Goal: Task Accomplishment & Management: Manage account settings

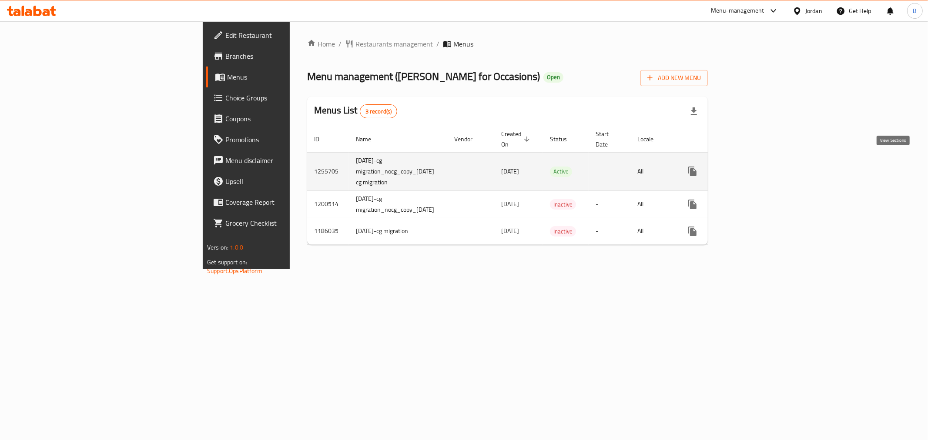
click at [761, 166] on icon "enhanced table" at bounding box center [755, 171] width 10 height 10
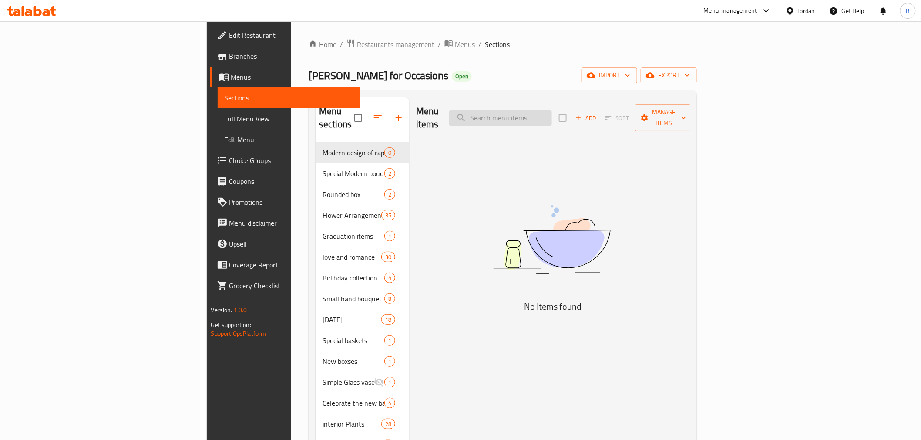
click at [552, 114] on input "search" at bounding box center [500, 118] width 103 height 15
paste input "2 Yellow Roses with Yellow Wrap"
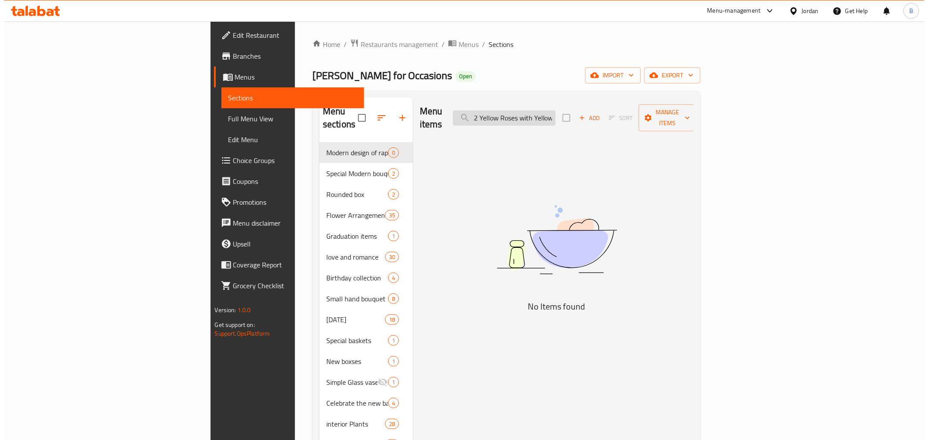
scroll to position [0, 18]
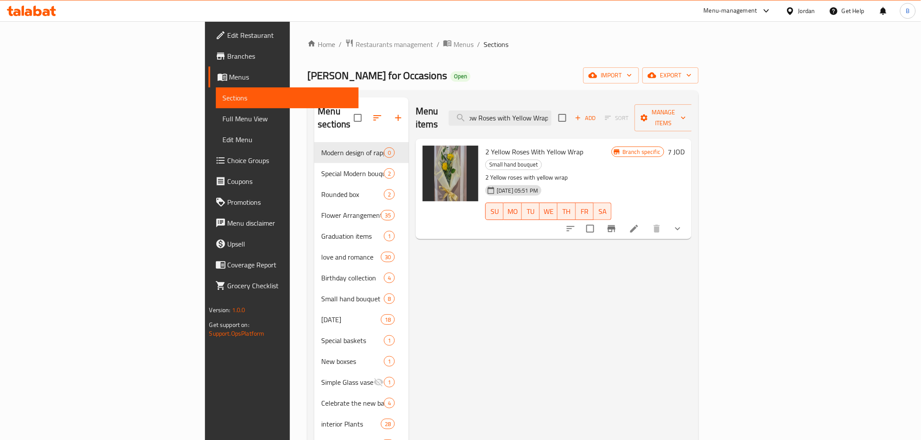
type input "2 Yellow Roses with Yellow Wrap"
click at [646, 221] on li at bounding box center [634, 229] width 24 height 16
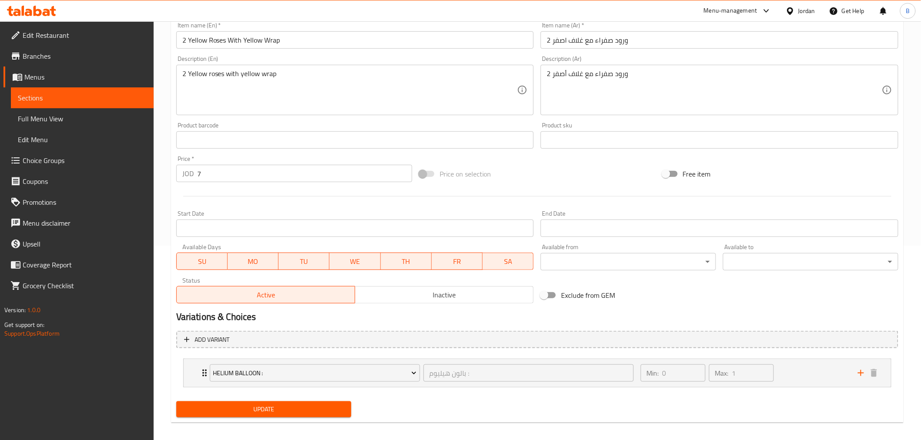
scroll to position [98, 0]
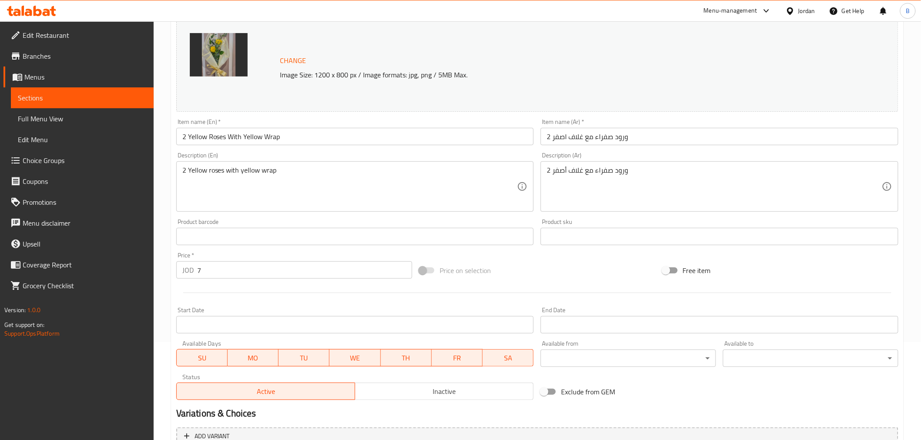
click at [355, 176] on textarea "2 Yellow roses with yellow wrap" at bounding box center [349, 186] width 335 height 41
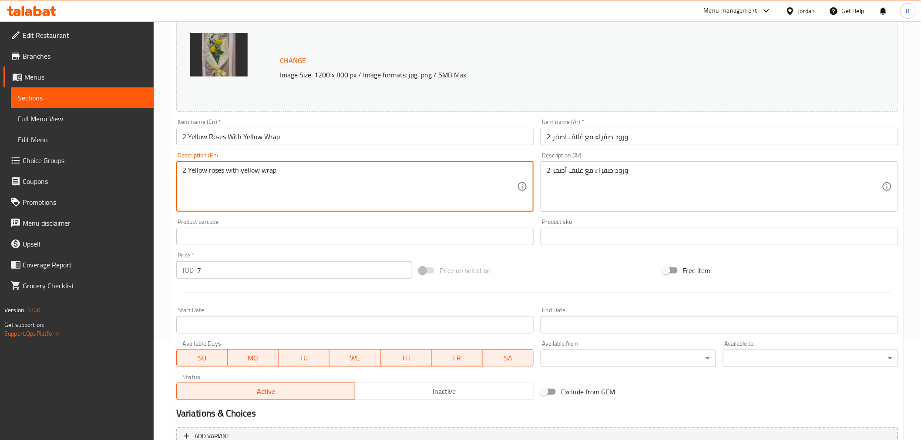
click at [355, 177] on textarea "2 Yellow roses with yellow wrap" at bounding box center [349, 186] width 335 height 41
type textarea "2 Yellow roses with yellow"
click at [368, 174] on textarea "2 Yellow roses with yellow wrap" at bounding box center [349, 186] width 335 height 41
click at [368, 174] on textarea "2 Yellow roses with yellow" at bounding box center [349, 186] width 335 height 41
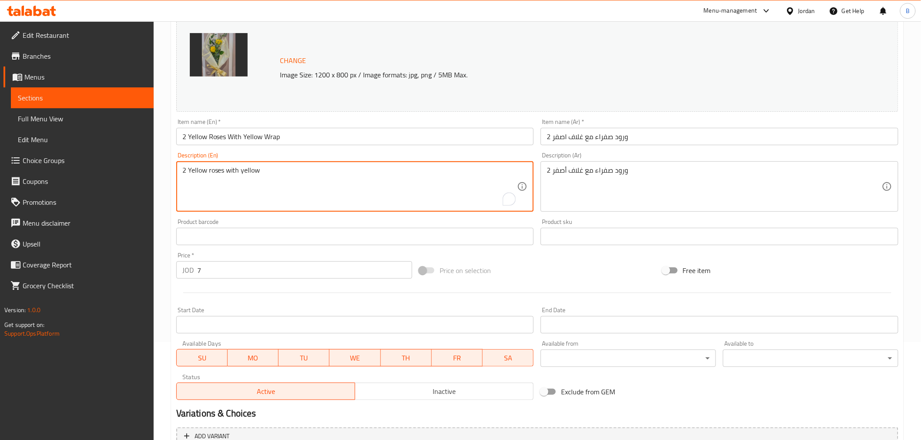
click at [368, 174] on textarea "2 Yellow roses with yellow" at bounding box center [349, 186] width 335 height 41
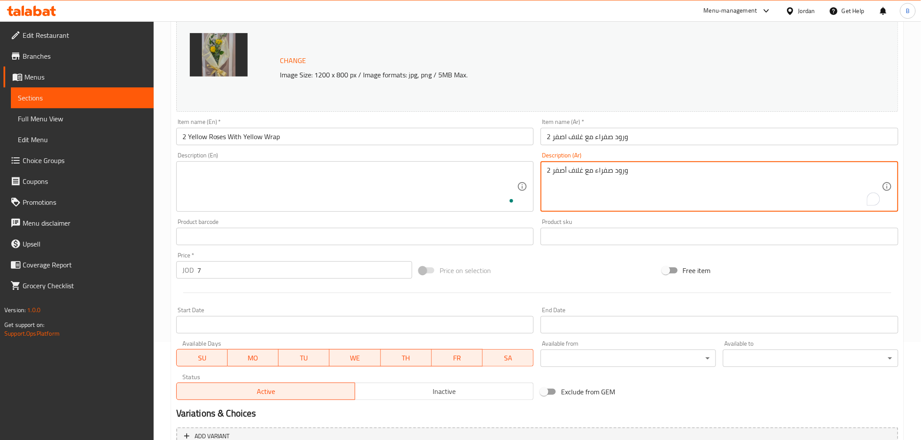
click at [573, 175] on textarea "2 ورود صفراء مع غلاف أصفر" at bounding box center [714, 186] width 335 height 41
click at [574, 175] on textarea "2 ورود صفراء مع غلاف أصفر" at bounding box center [714, 186] width 335 height 41
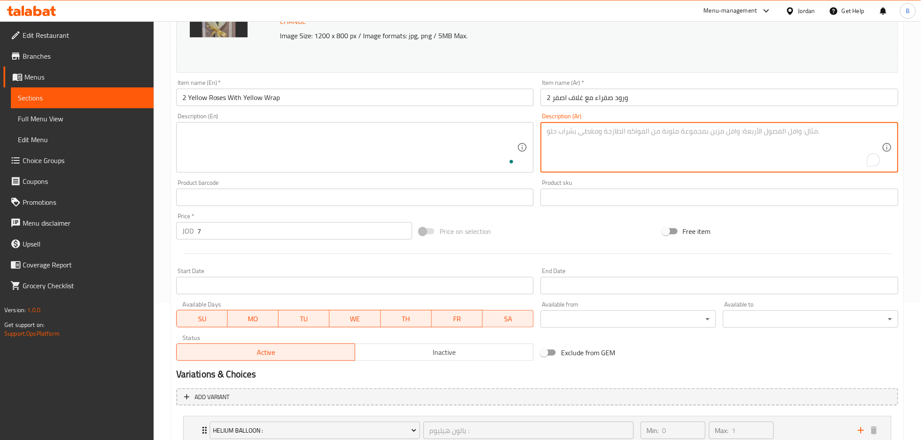
scroll to position [201, 0]
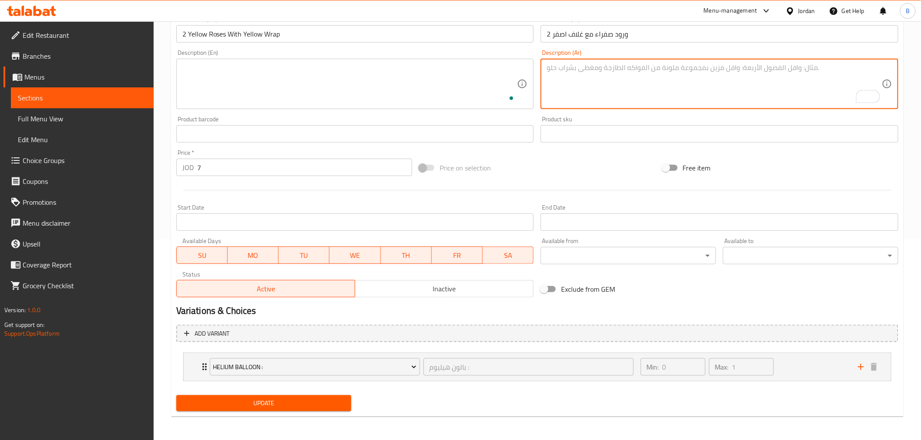
click at [302, 401] on span "Update" at bounding box center [263, 403] width 161 height 11
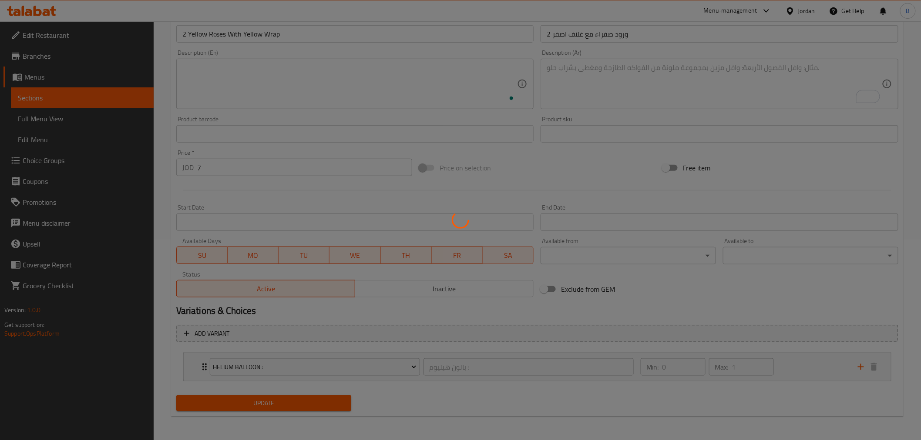
click at [302, 401] on div at bounding box center [460, 220] width 921 height 440
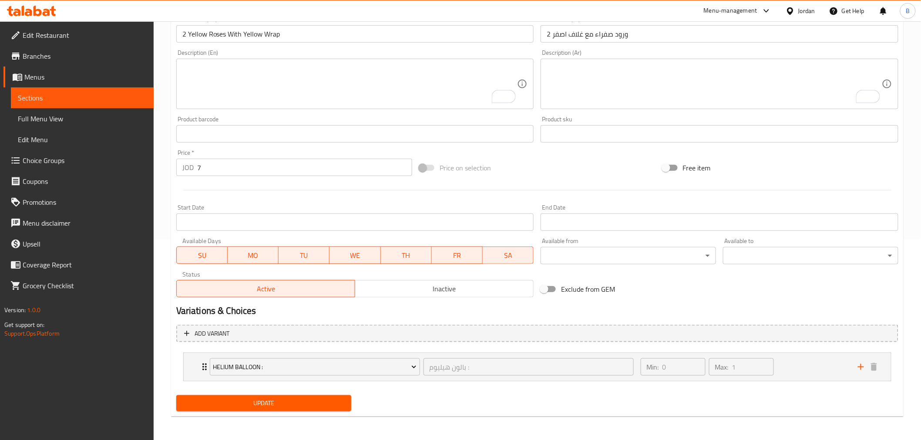
click at [808, 2] on div "Jordan" at bounding box center [800, 10] width 44 height 21
click at [790, 18] on div "Jordan" at bounding box center [800, 10] width 44 height 21
click at [798, 14] on div "Jordan" at bounding box center [806, 11] width 17 height 10
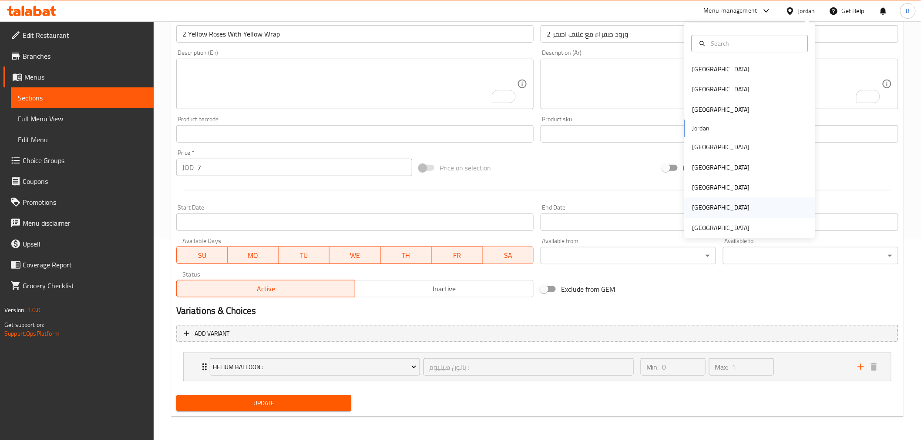
drag, startPoint x: 698, startPoint y: 194, endPoint x: 698, endPoint y: 199, distance: 4.8
click at [698, 198] on div "Bahrain Egypt Iraq Jordan Kuwait Oman Qatar Saudi Arabia United Arab Emirates" at bounding box center [749, 148] width 131 height 179
click at [701, 181] on div "Qatar" at bounding box center [720, 188] width 71 height 20
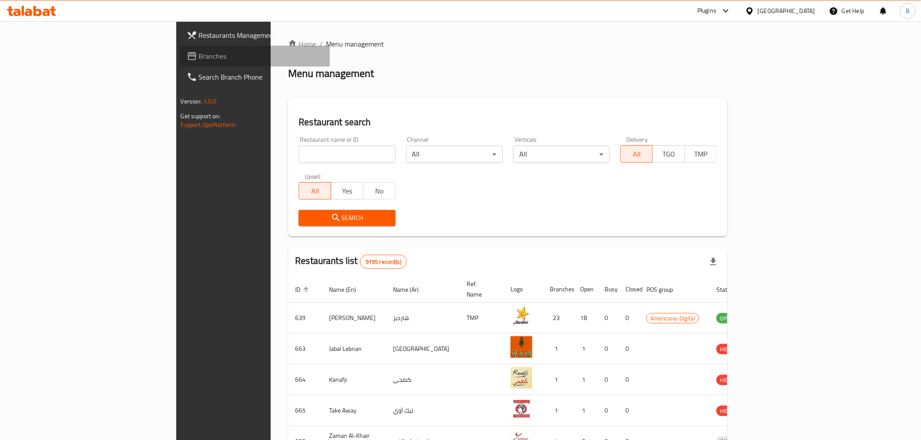
click at [199, 54] on span "Branches" at bounding box center [261, 56] width 124 height 10
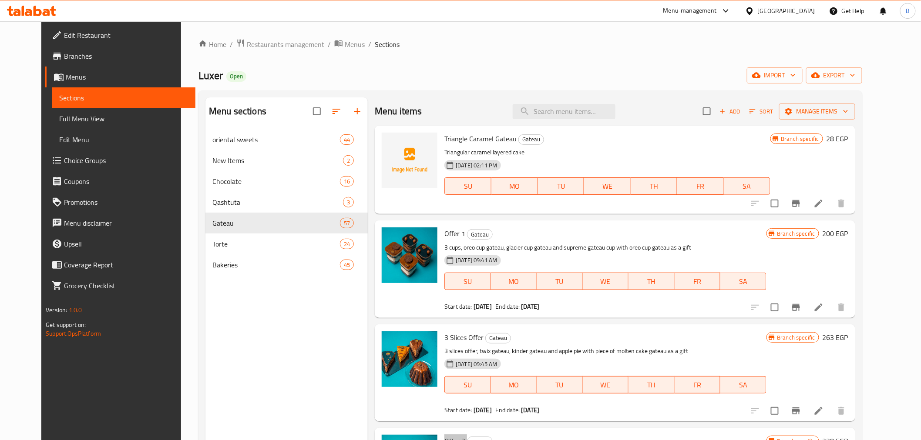
scroll to position [97, 0]
